Goal: Task Accomplishment & Management: Manage account settings

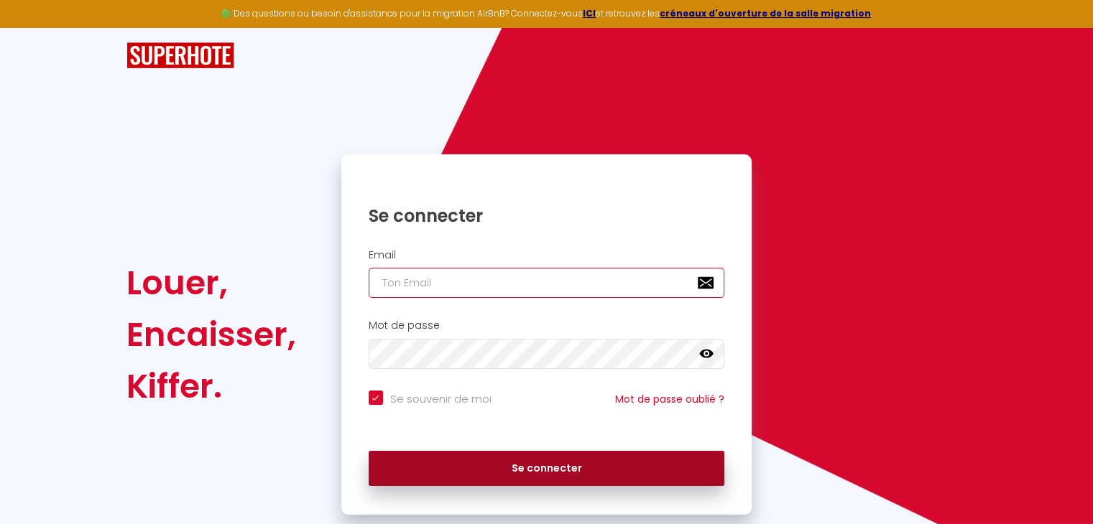
type input "[EMAIL_ADDRESS][DOMAIN_NAME]"
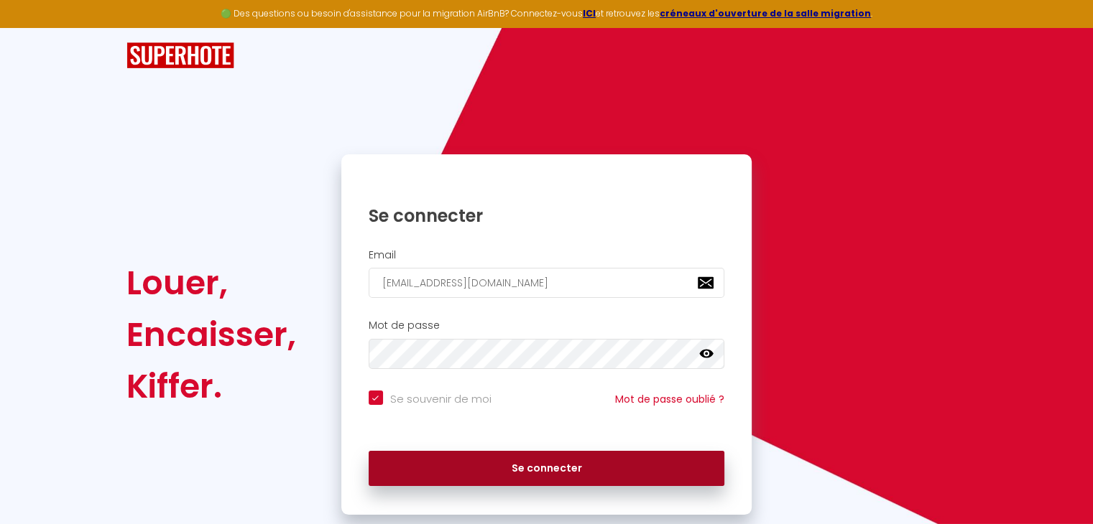
click at [528, 467] on button "Se connecter" at bounding box center [547, 469] width 356 height 36
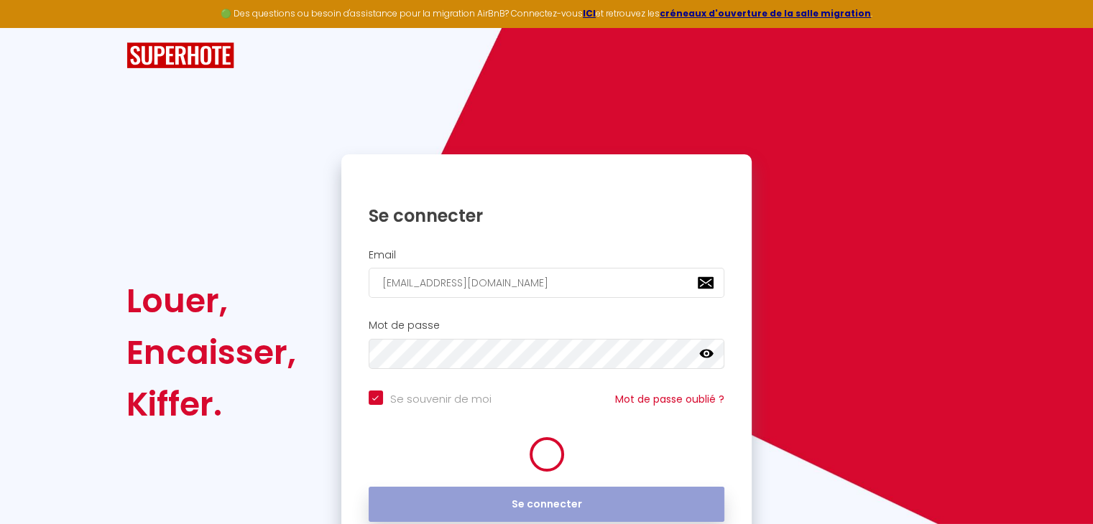
checkbox input "true"
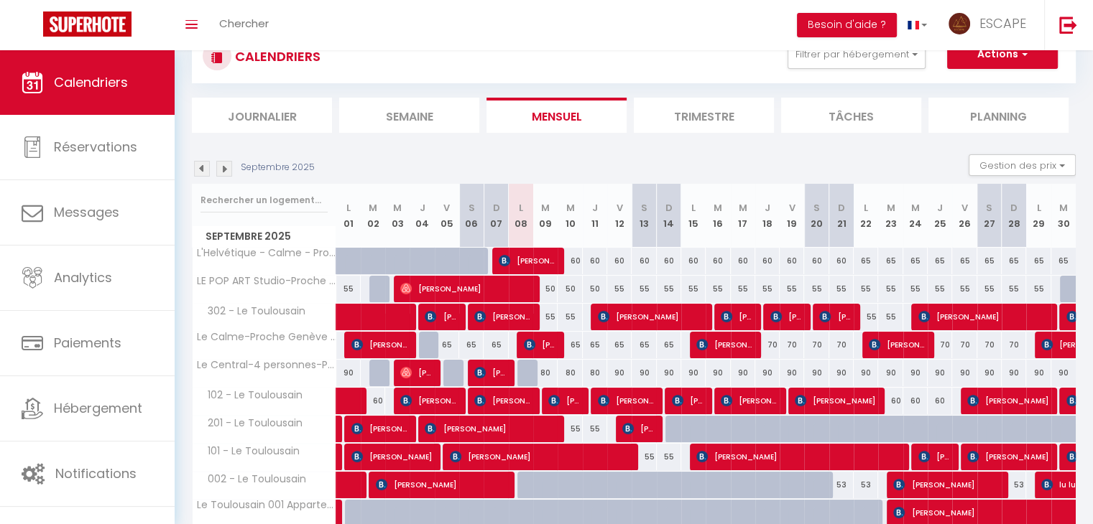
scroll to position [52, 0]
click at [1022, 163] on button "Gestion des prix" at bounding box center [1021, 165] width 107 height 22
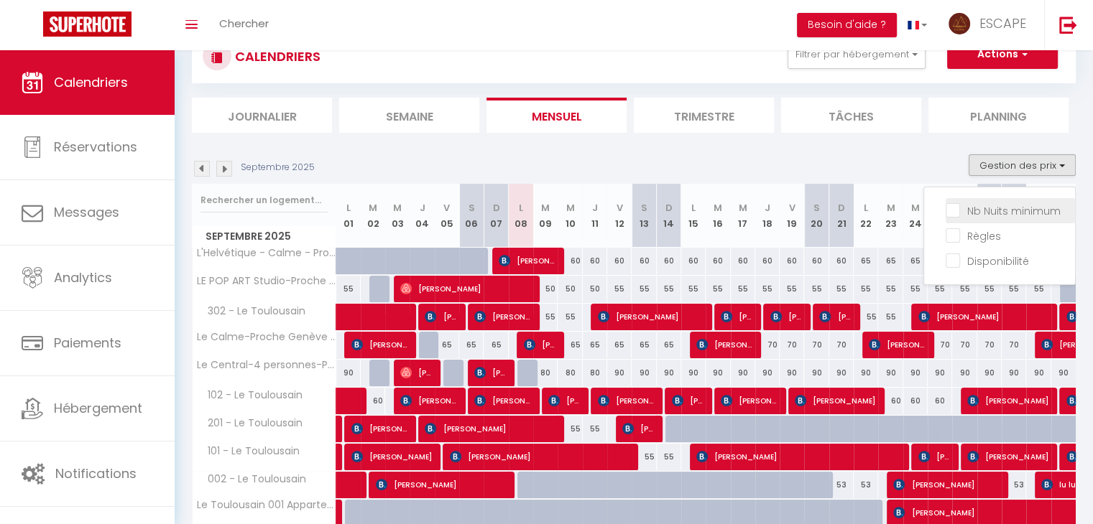
click at [948, 205] on input "Nb Nuits minimum" at bounding box center [1009, 210] width 129 height 14
checkbox input "true"
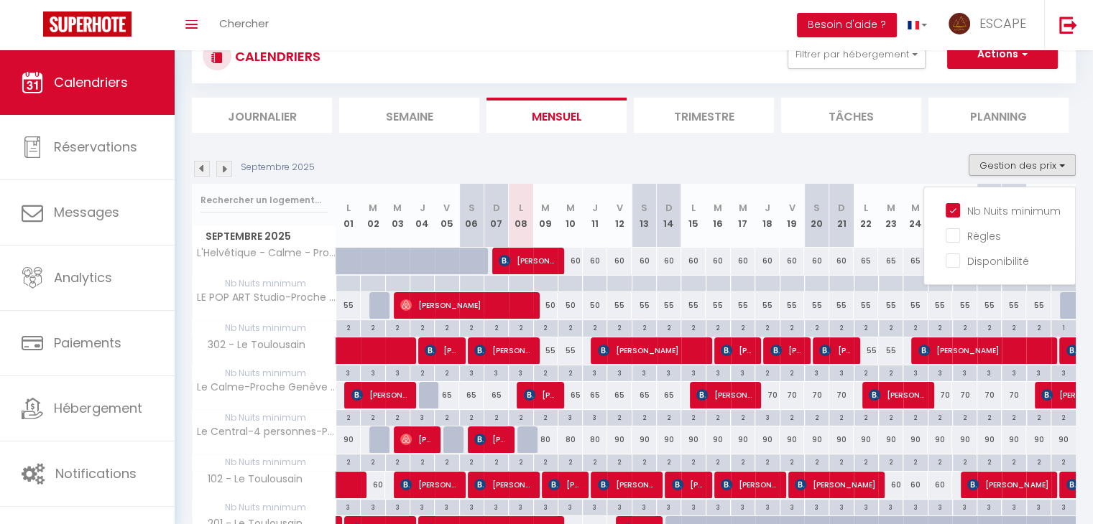
click at [1061, 304] on div at bounding box center [1072, 305] width 24 height 27
type input "60"
select select "1"
type input "[DATE]"
type input "Mer 01 Octobre 2025"
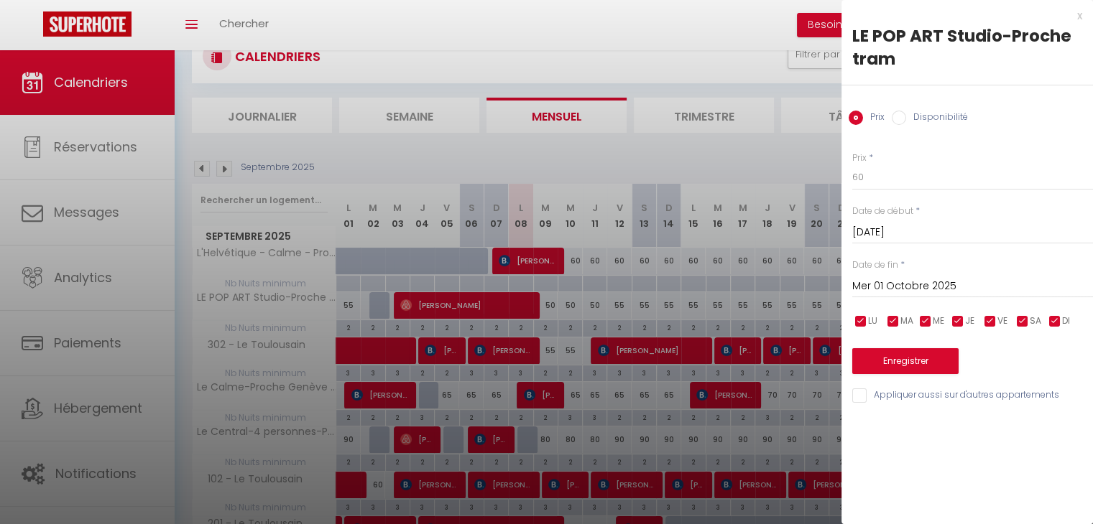
click at [903, 118] on input "Disponibilité" at bounding box center [899, 118] width 14 height 14
radio input "true"
radio input "false"
click at [940, 282] on input "Mer 01 Octobre 2025" at bounding box center [972, 288] width 241 height 19
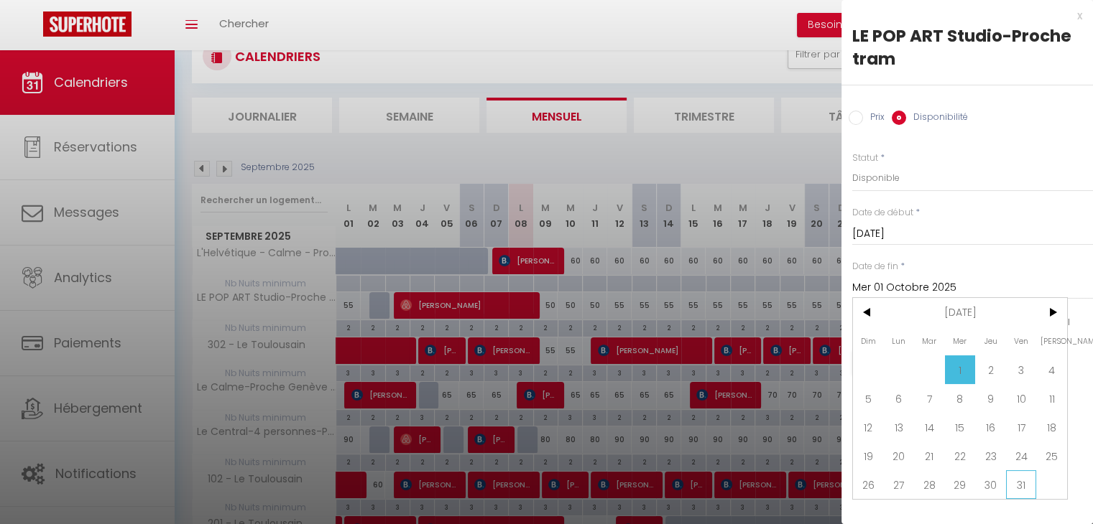
click at [1025, 485] on span "31" at bounding box center [1021, 485] width 31 height 29
type input "Ven 31 Octobre 2025"
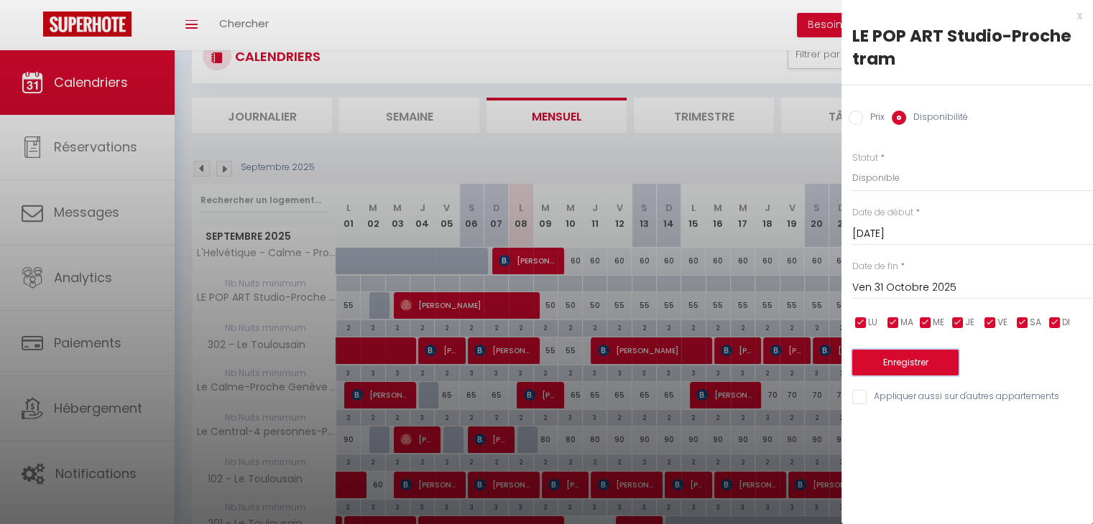
click at [900, 359] on button "Enregistrer" at bounding box center [905, 363] width 106 height 26
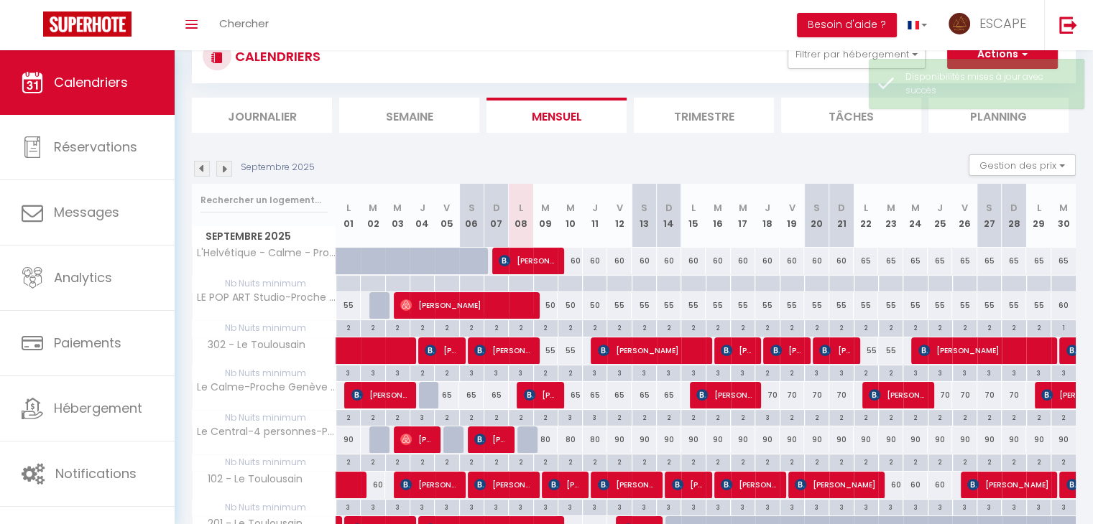
click at [1063, 325] on div "1" at bounding box center [1063, 327] width 24 height 14
type input "1"
type input "[DATE]"
type input "Mer 01 Octobre 2025"
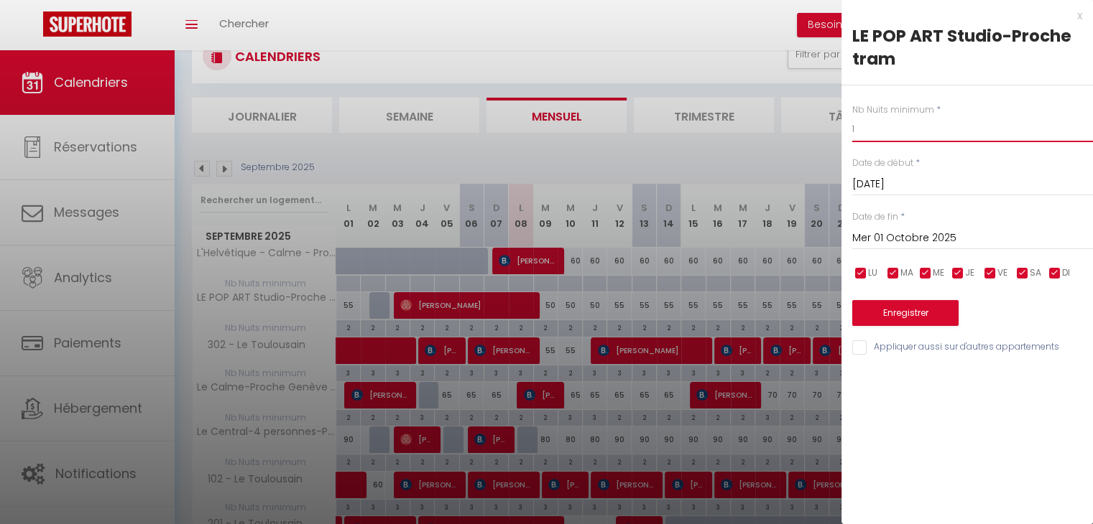
click at [874, 117] on input "1" at bounding box center [972, 129] width 241 height 26
type input "2"
click at [902, 312] on button "Enregistrer" at bounding box center [905, 313] width 106 height 26
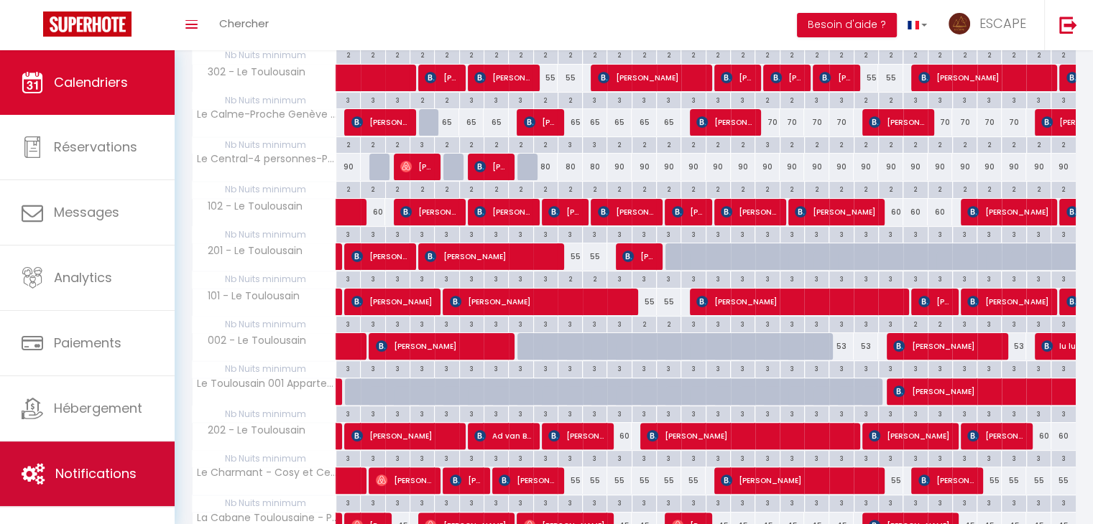
scroll to position [331, 0]
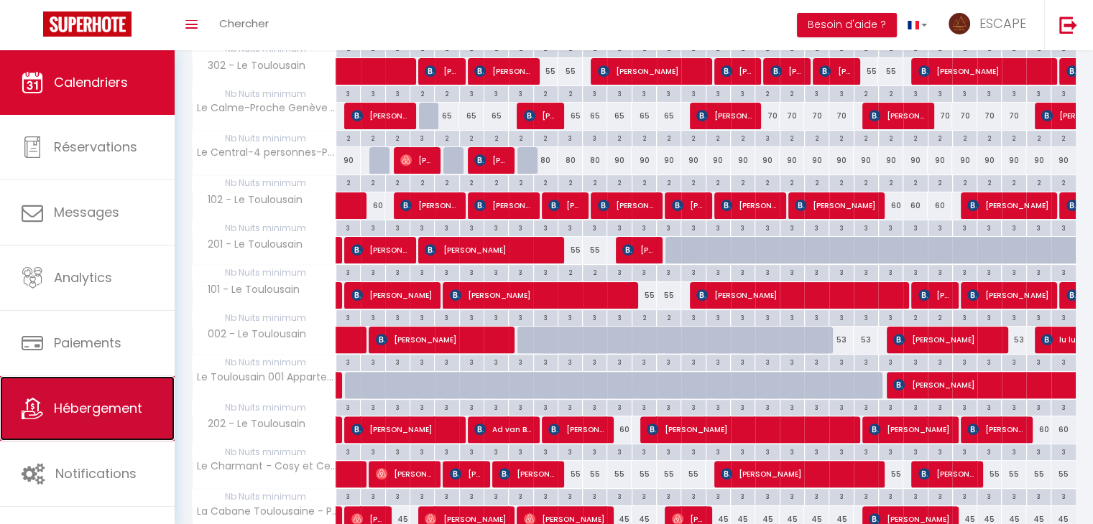
click at [112, 420] on link "Hébergement" at bounding box center [87, 408] width 175 height 65
